Goal: Obtain resource: Download file/media

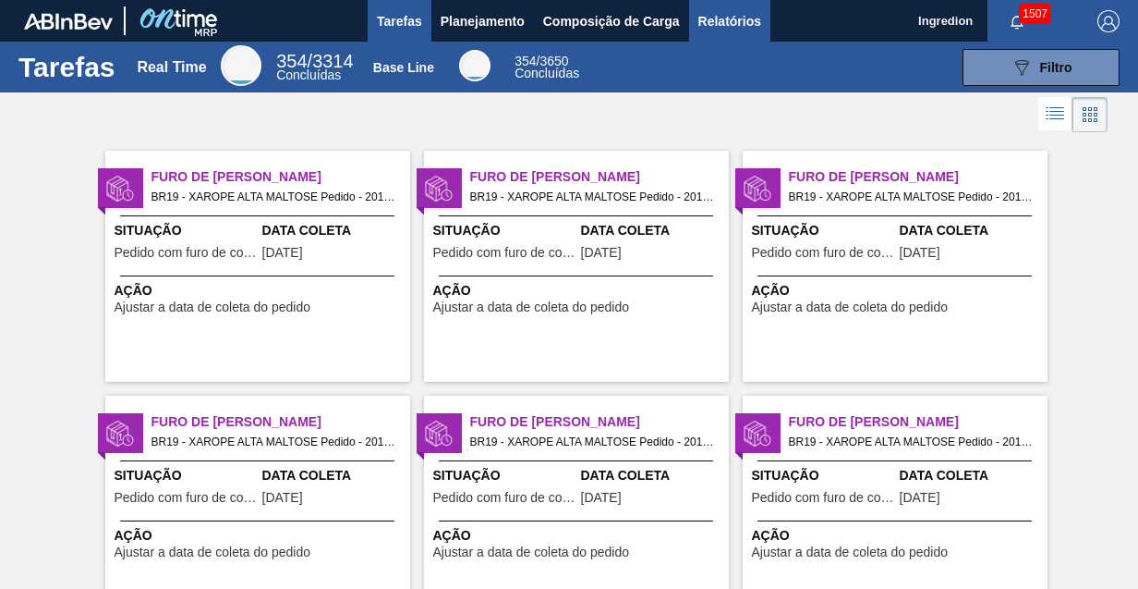
click at [728, 20] on span "Relatórios" at bounding box center [729, 21] width 63 height 22
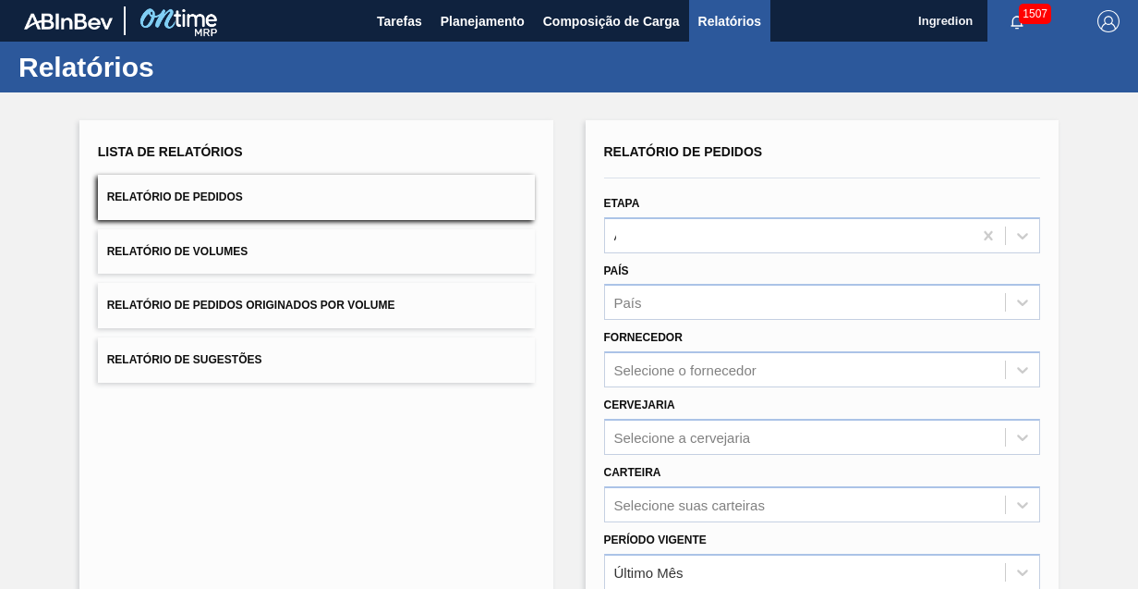
type input "Aguardando Faturamento"
type input "Xarope"
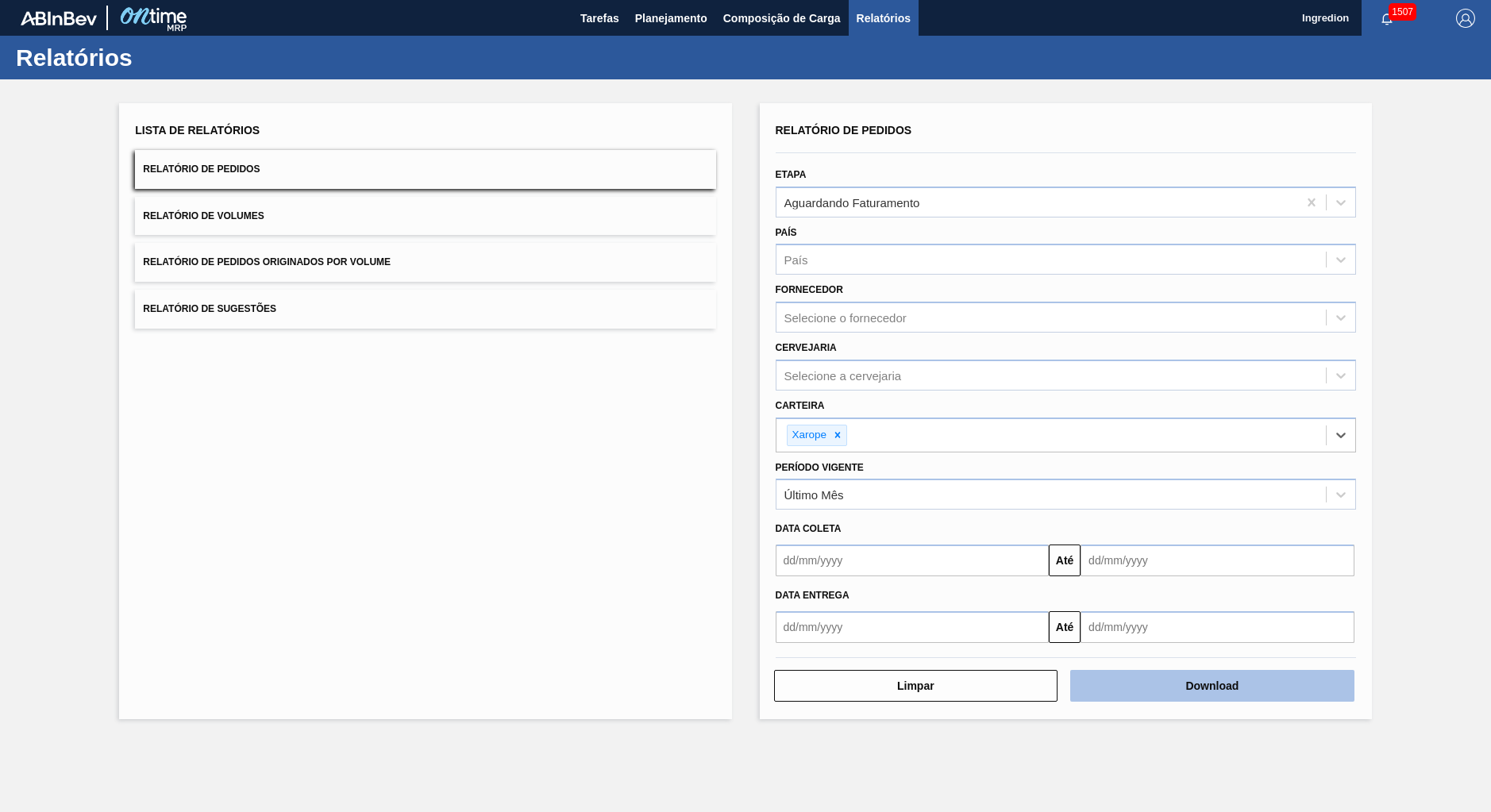
click at [977, 505] on button "Download" at bounding box center [1212, 686] width 284 height 32
